Goal: Task Accomplishment & Management: Use online tool/utility

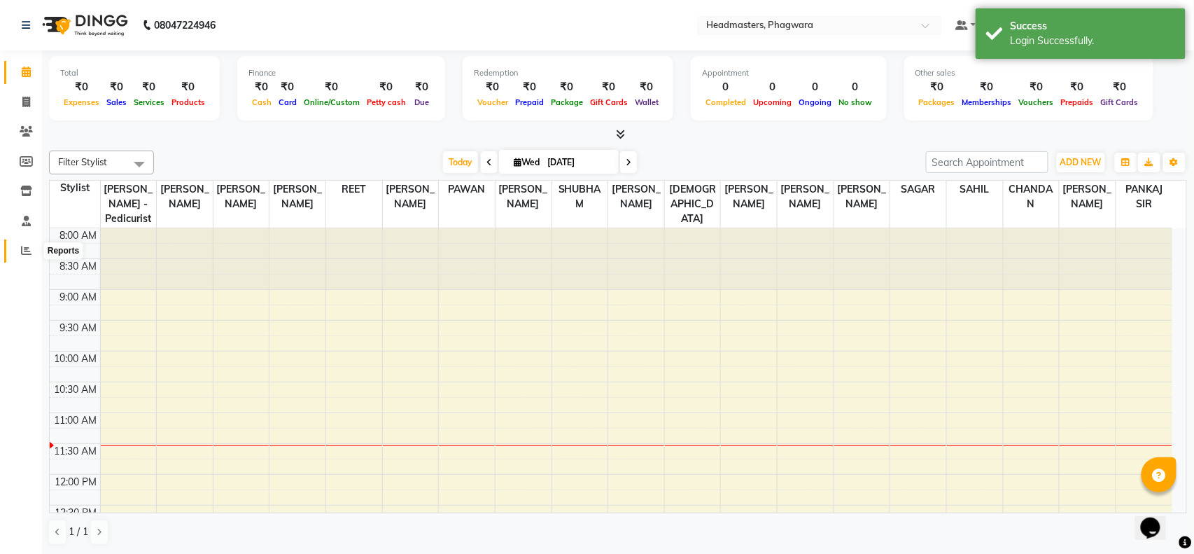
click at [21, 248] on icon at bounding box center [26, 250] width 10 height 10
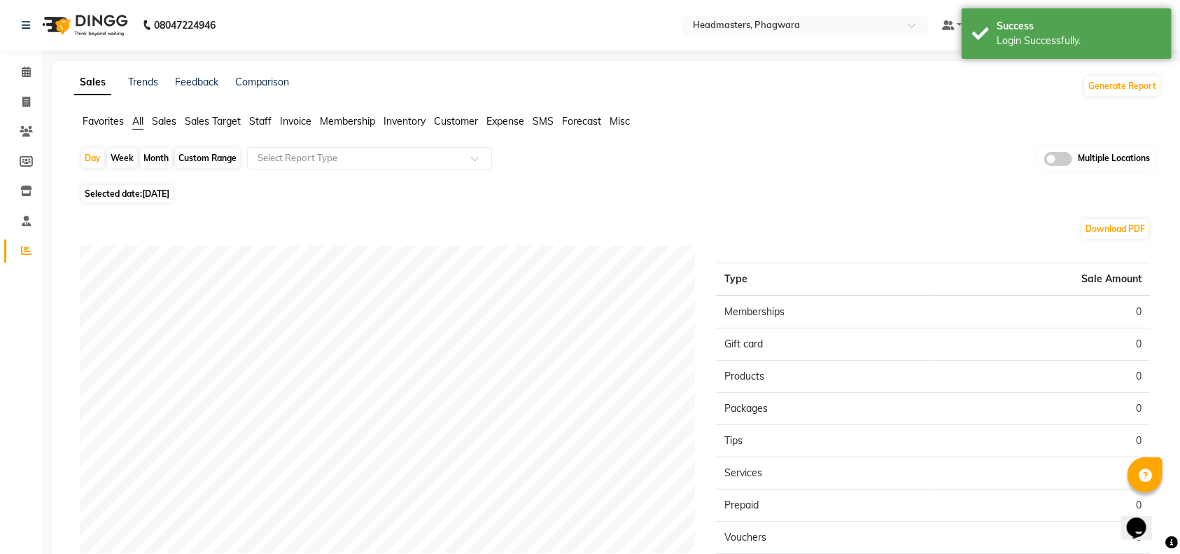
click at [669, 85] on div "Sales Trends Feedback Comparison Generate Report" at bounding box center [618, 86] width 1104 height 22
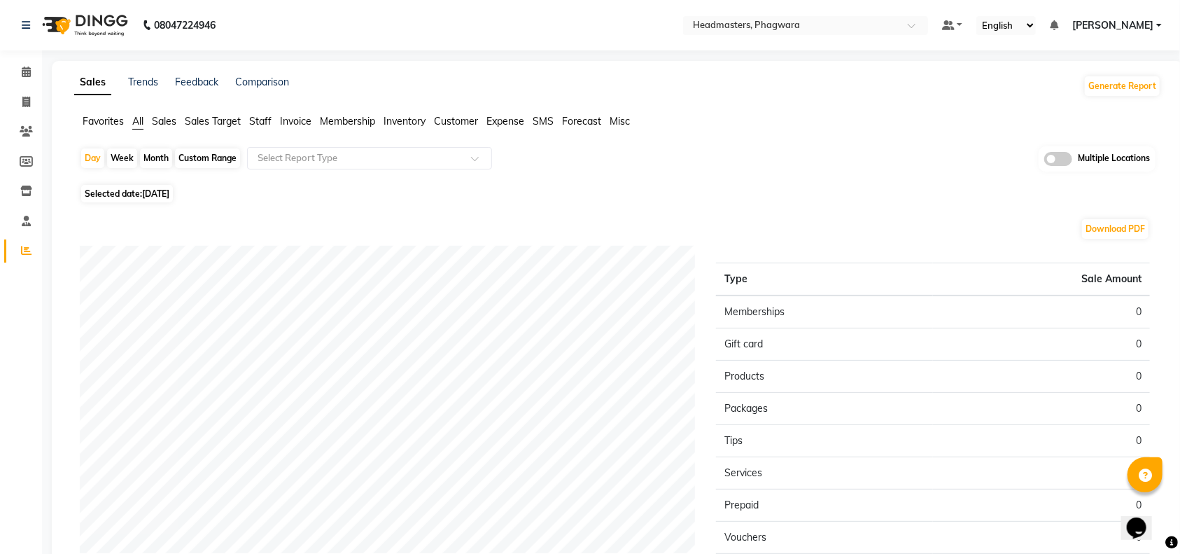
click at [670, 81] on div "Sales Trends Feedback Comparison Generate Report" at bounding box center [618, 86] width 1104 height 22
click at [18, 247] on span at bounding box center [26, 251] width 24 height 16
click at [173, 116] on span "Sales" at bounding box center [164, 121] width 24 height 13
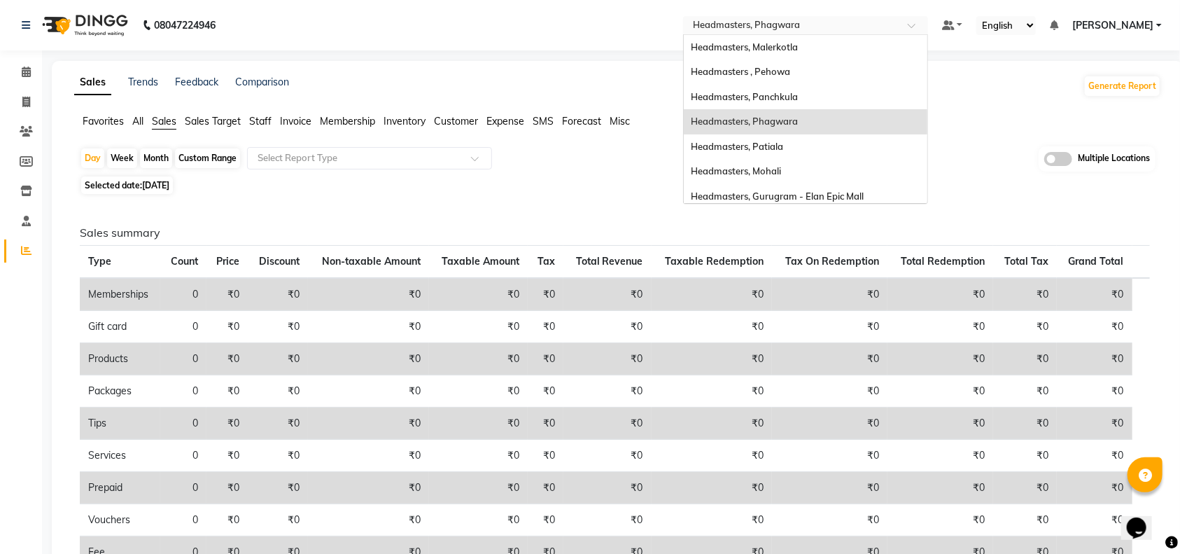
click at [815, 26] on input "text" at bounding box center [791, 27] width 203 height 14
click at [842, 199] on span "Headmasters, Gurugram - Elan Epic Mall" at bounding box center [777, 195] width 173 height 11
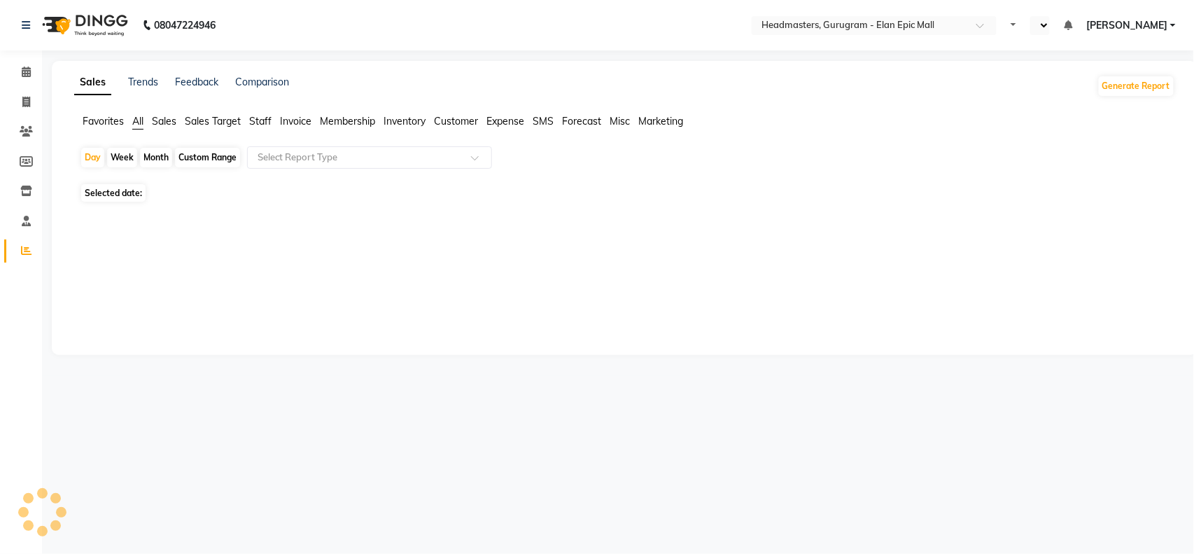
select select "en"
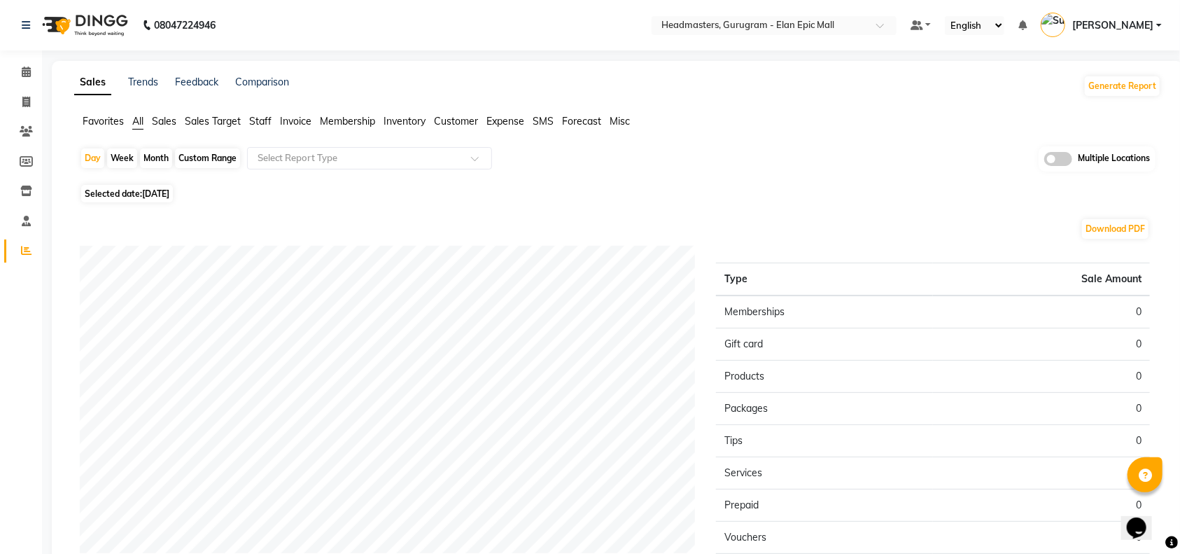
click at [161, 125] on span "Sales" at bounding box center [164, 121] width 24 height 13
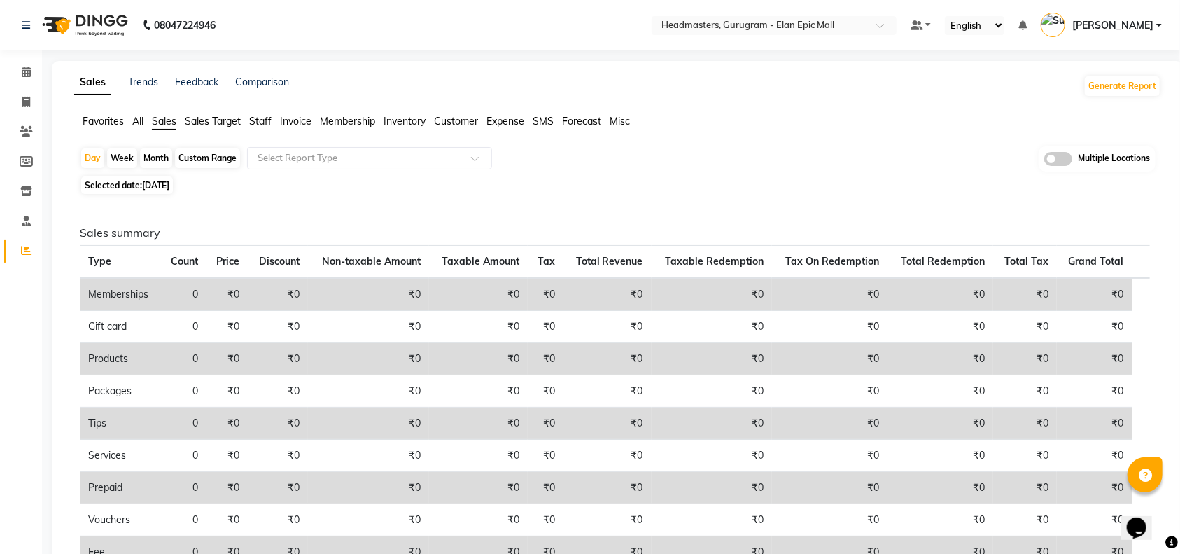
click at [213, 160] on div "Custom Range" at bounding box center [207, 158] width 65 height 20
select select "9"
select select "2025"
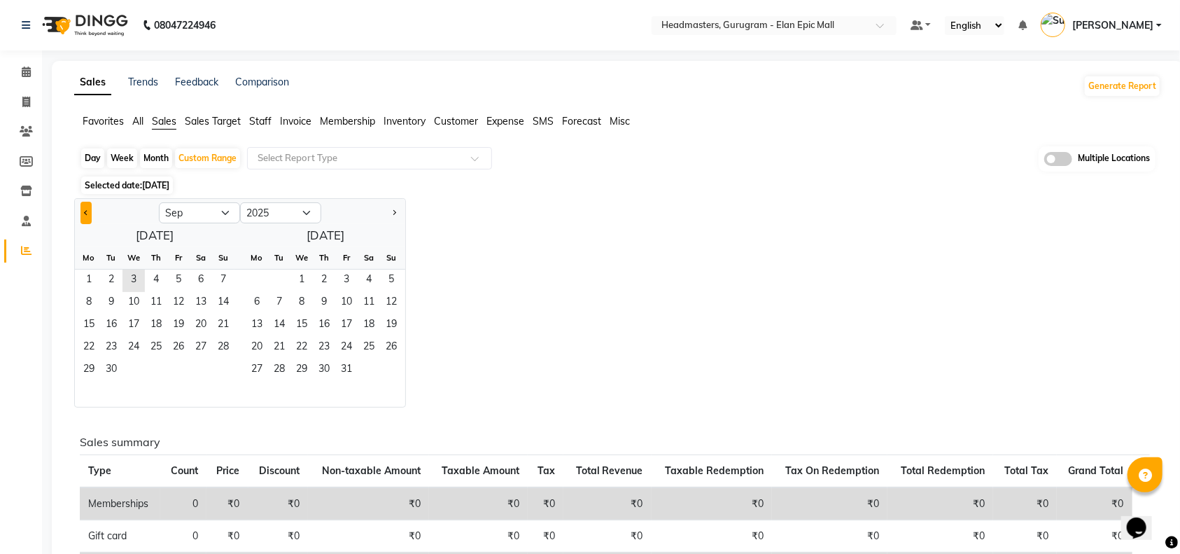
click at [83, 211] on button "Previous month" at bounding box center [85, 213] width 11 height 22
select select "8"
click at [178, 279] on span "1" at bounding box center [178, 280] width 22 height 22
click at [226, 370] on span "31" at bounding box center [223, 370] width 22 height 22
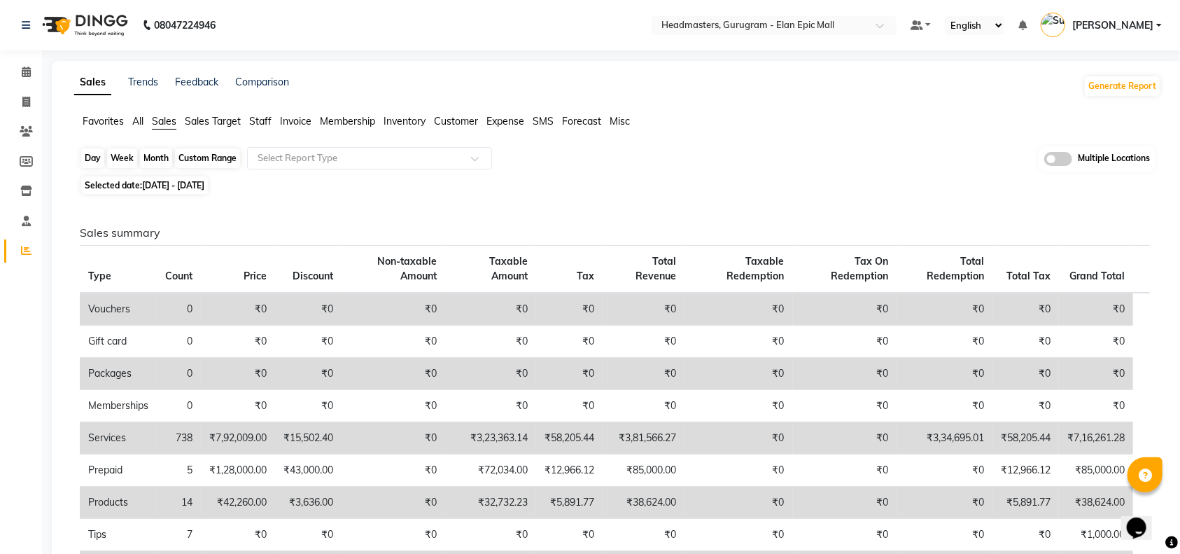
click at [221, 159] on div "Custom Range" at bounding box center [207, 158] width 65 height 20
select select "8"
select select "2025"
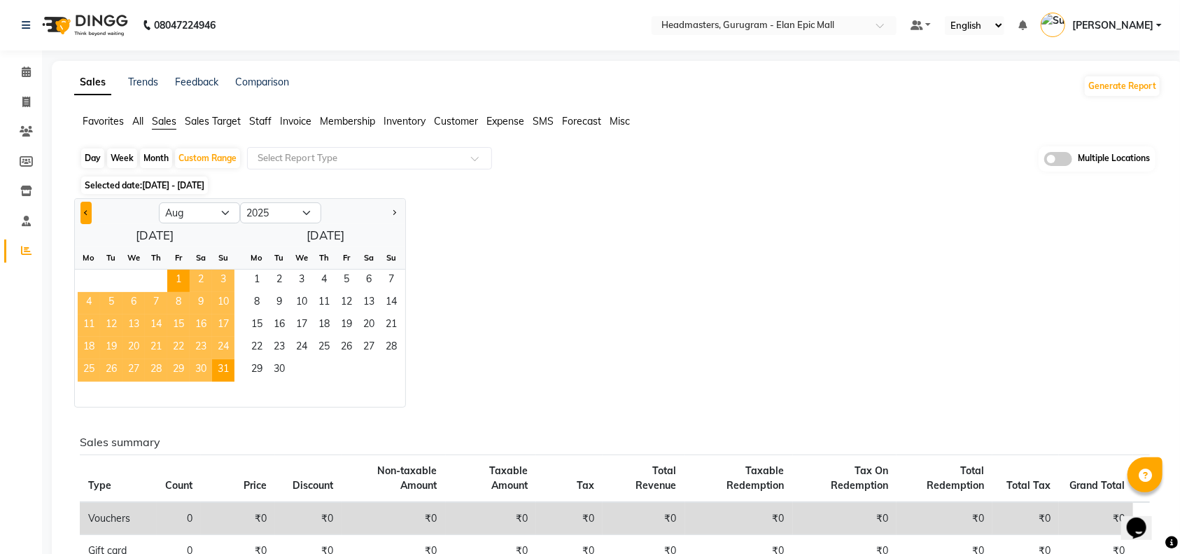
click at [85, 213] on span "Previous month" at bounding box center [86, 211] width 5 height 5
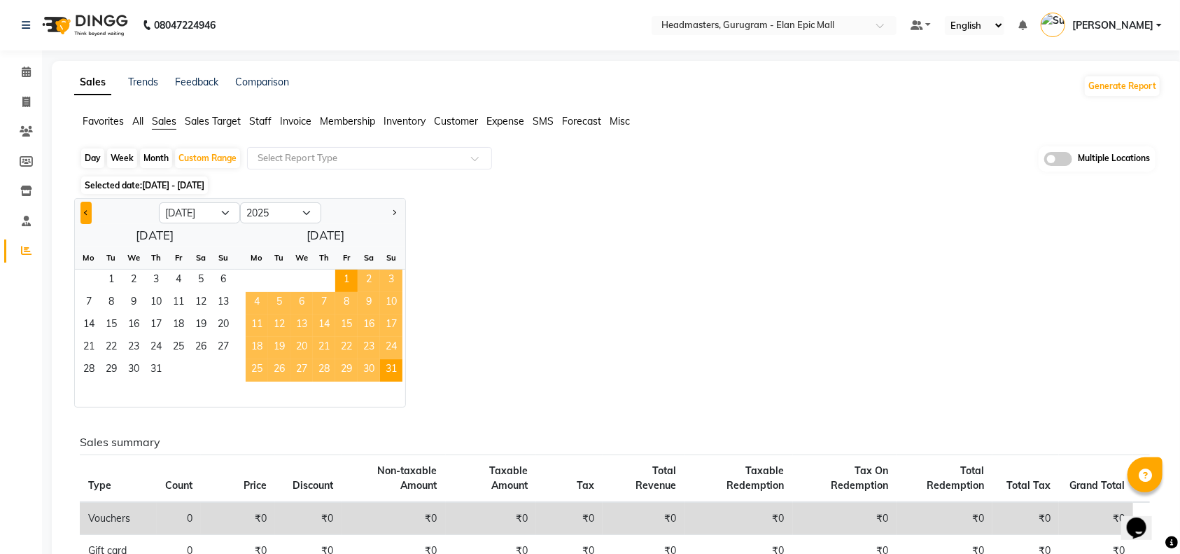
click at [85, 213] on span "Previous month" at bounding box center [86, 211] width 5 height 5
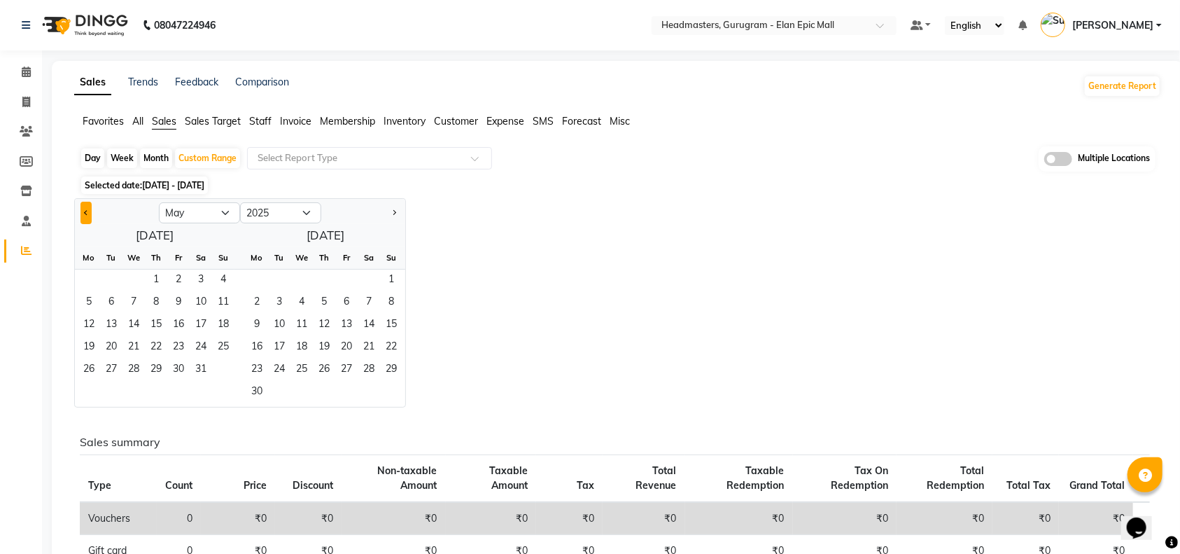
click at [85, 213] on span "Previous month" at bounding box center [86, 211] width 5 height 5
select select "1"
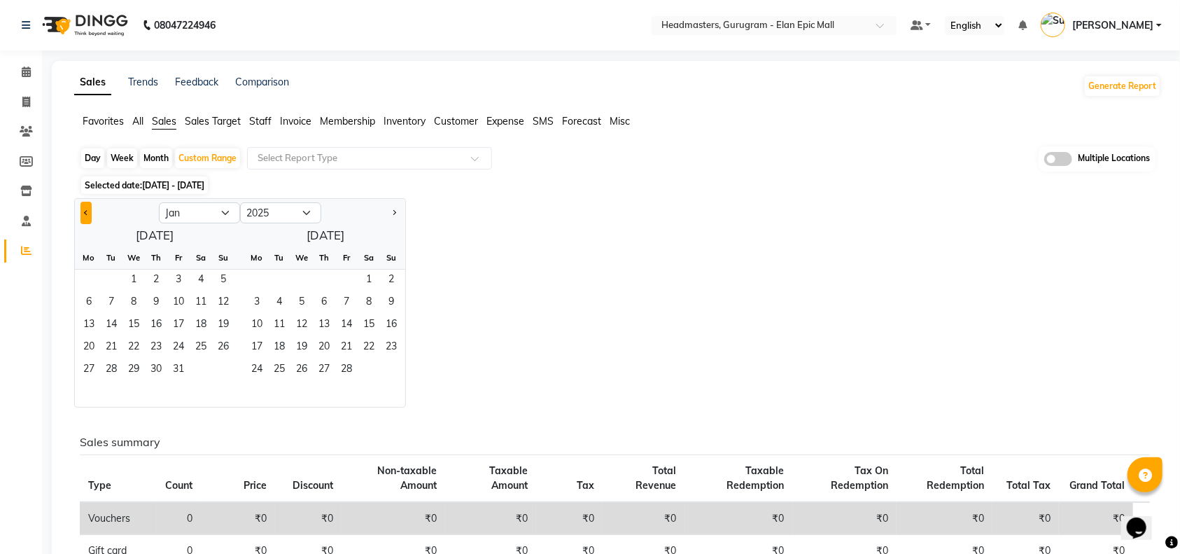
click at [84, 211] on span "Previous month" at bounding box center [86, 211] width 5 height 5
select select "12"
select select "2024"
click at [159, 122] on span "Sales" at bounding box center [164, 121] width 24 height 13
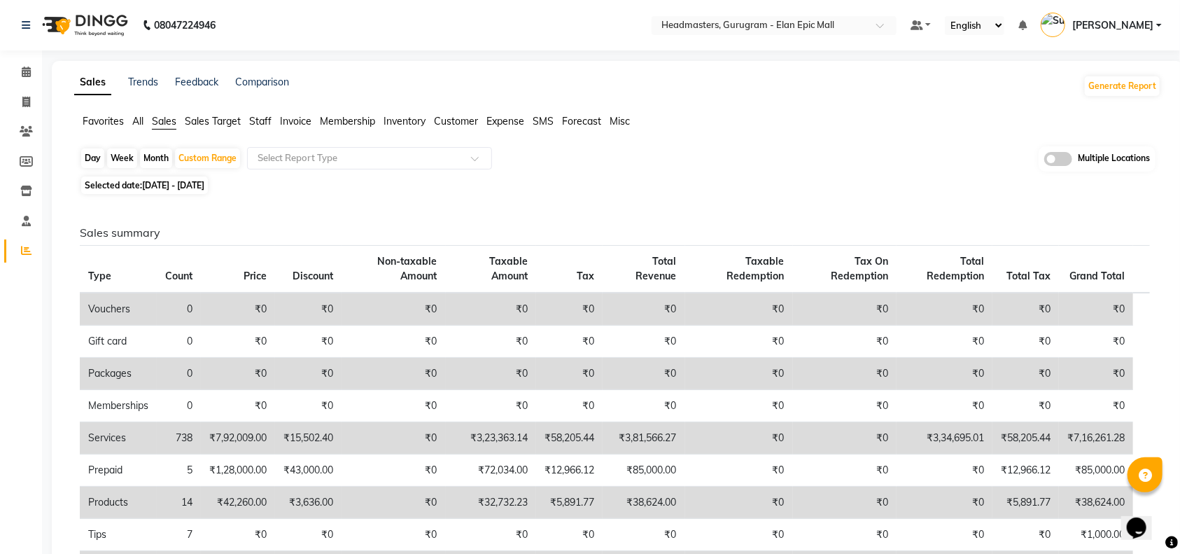
click at [159, 122] on span "Sales" at bounding box center [164, 121] width 24 height 13
click at [195, 162] on div "Custom Range" at bounding box center [207, 158] width 65 height 20
select select "8"
select select "2025"
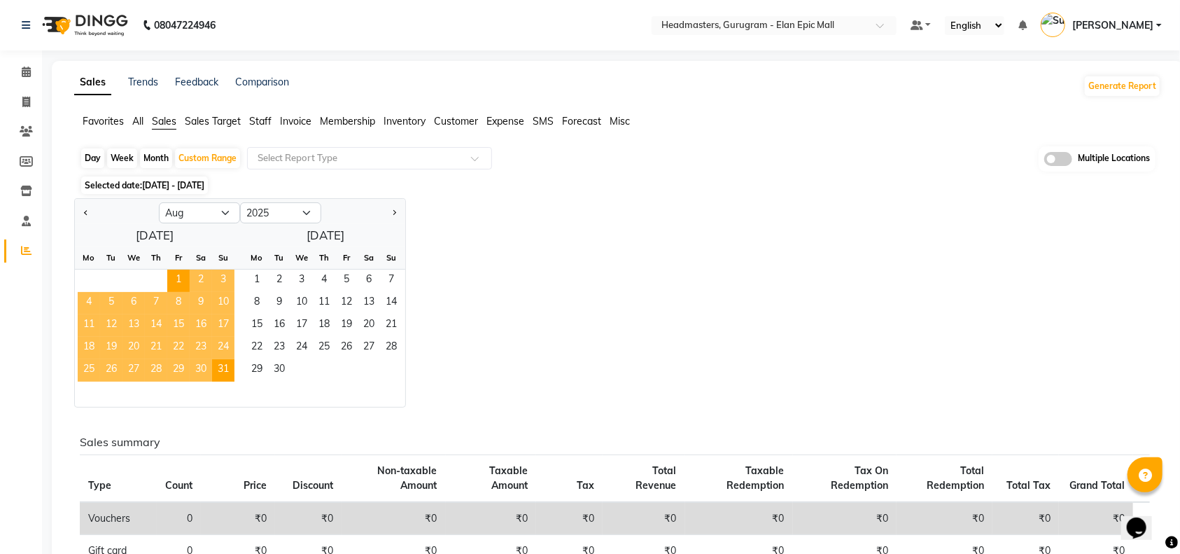
click at [453, 221] on div "Jan Feb Mar Apr May Jun [DATE] Aug Sep Oct Nov [DATE] 2016 2017 2018 2019 2020 …" at bounding box center [617, 302] width 1087 height 209
click at [108, 216] on div at bounding box center [117, 213] width 84 height 22
click at [87, 210] on button "Previous month" at bounding box center [85, 213] width 11 height 22
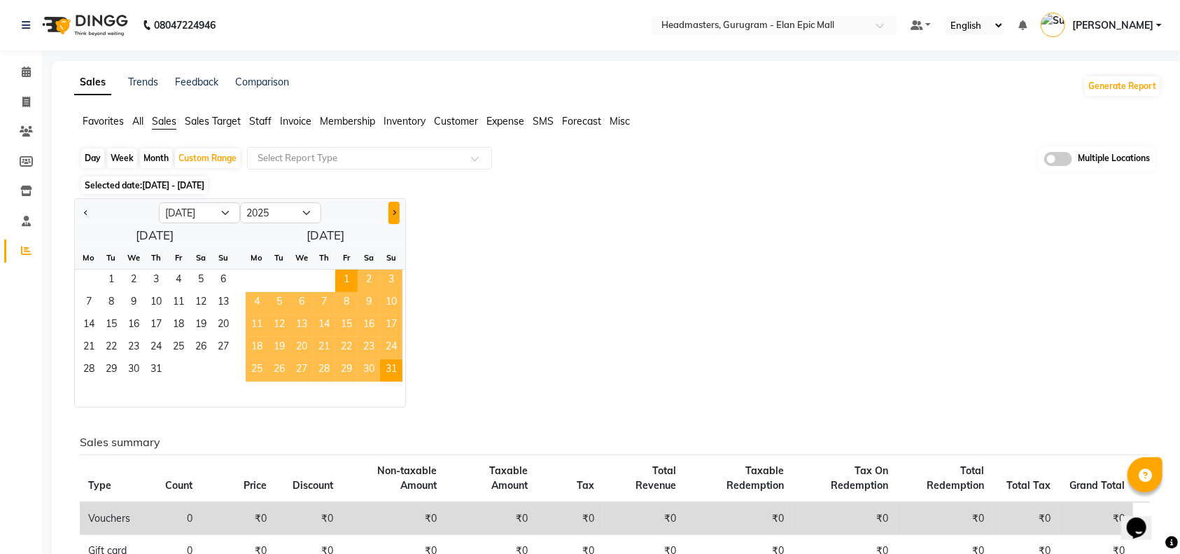
click at [396, 212] on span "Next month" at bounding box center [393, 211] width 5 height 5
select select "8"
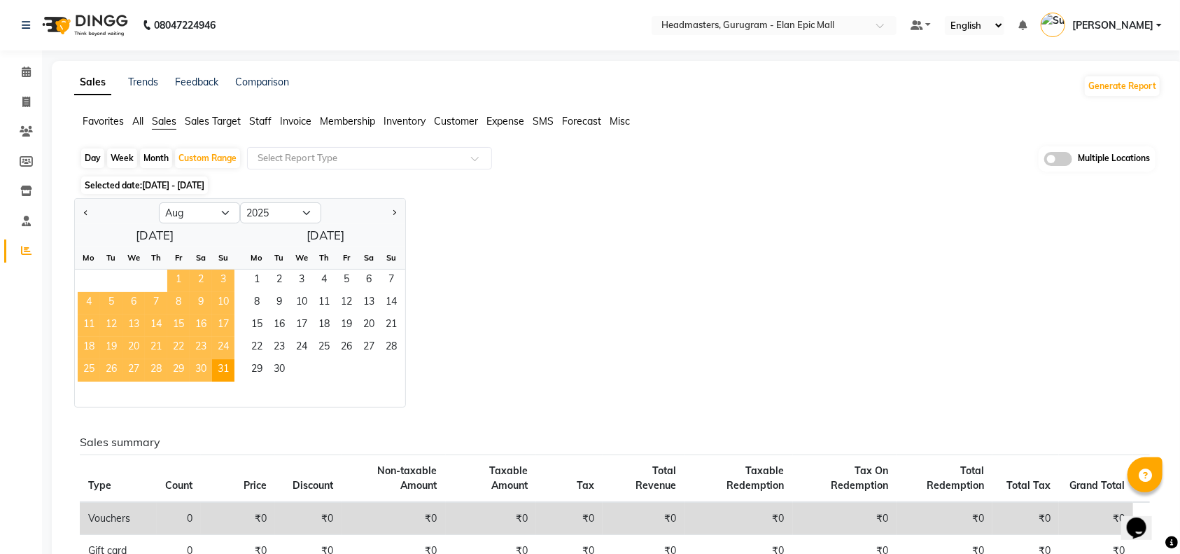
click at [174, 277] on span "1" at bounding box center [178, 280] width 22 height 22
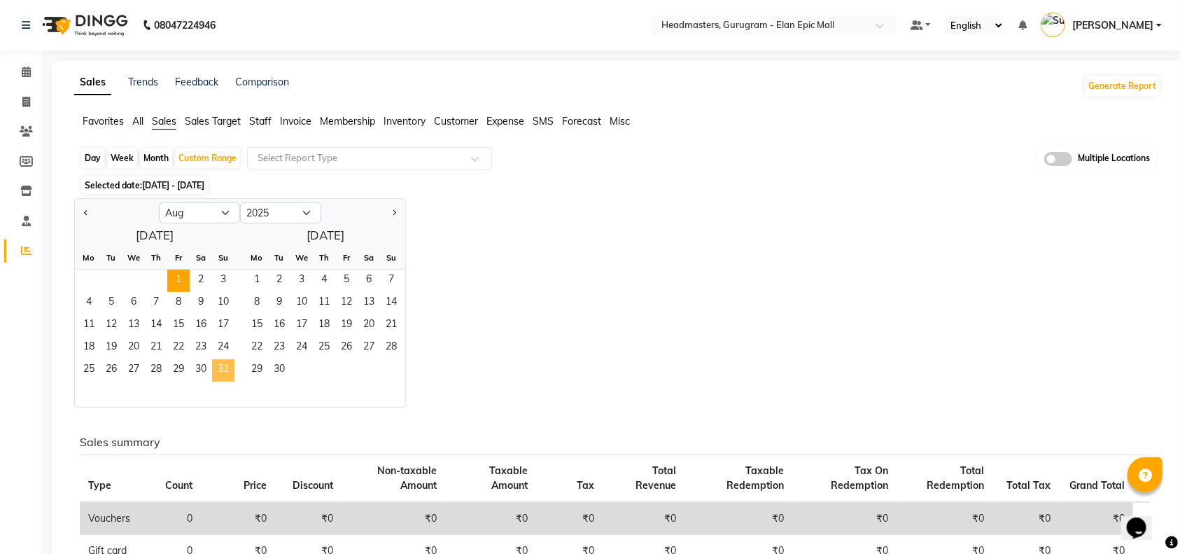
click at [230, 370] on span "31" at bounding box center [223, 370] width 22 height 22
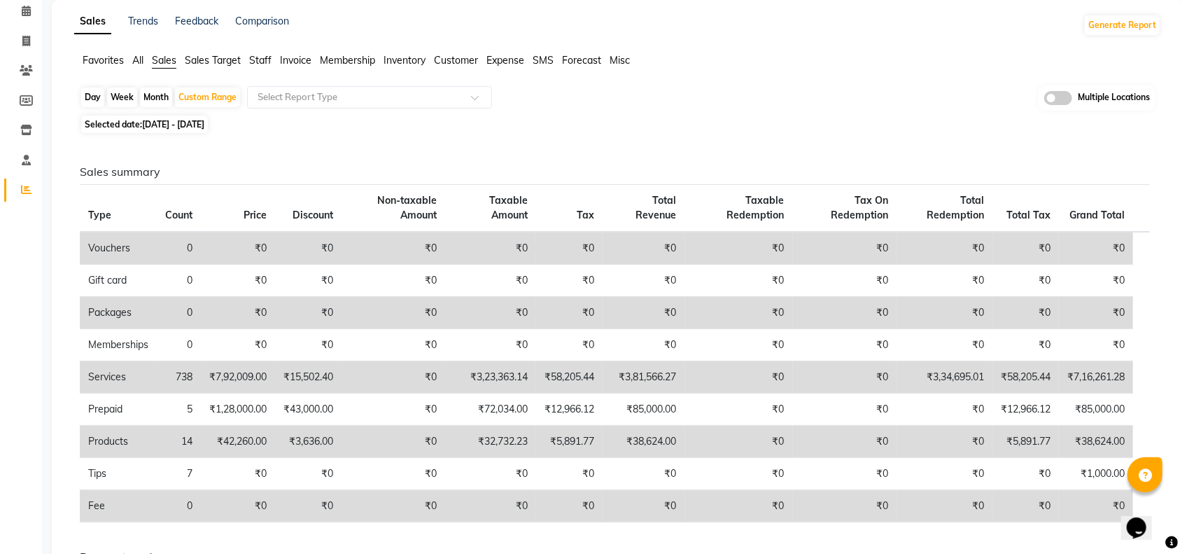
scroll to position [186, 0]
